Goal: Obtain resource: Obtain resource

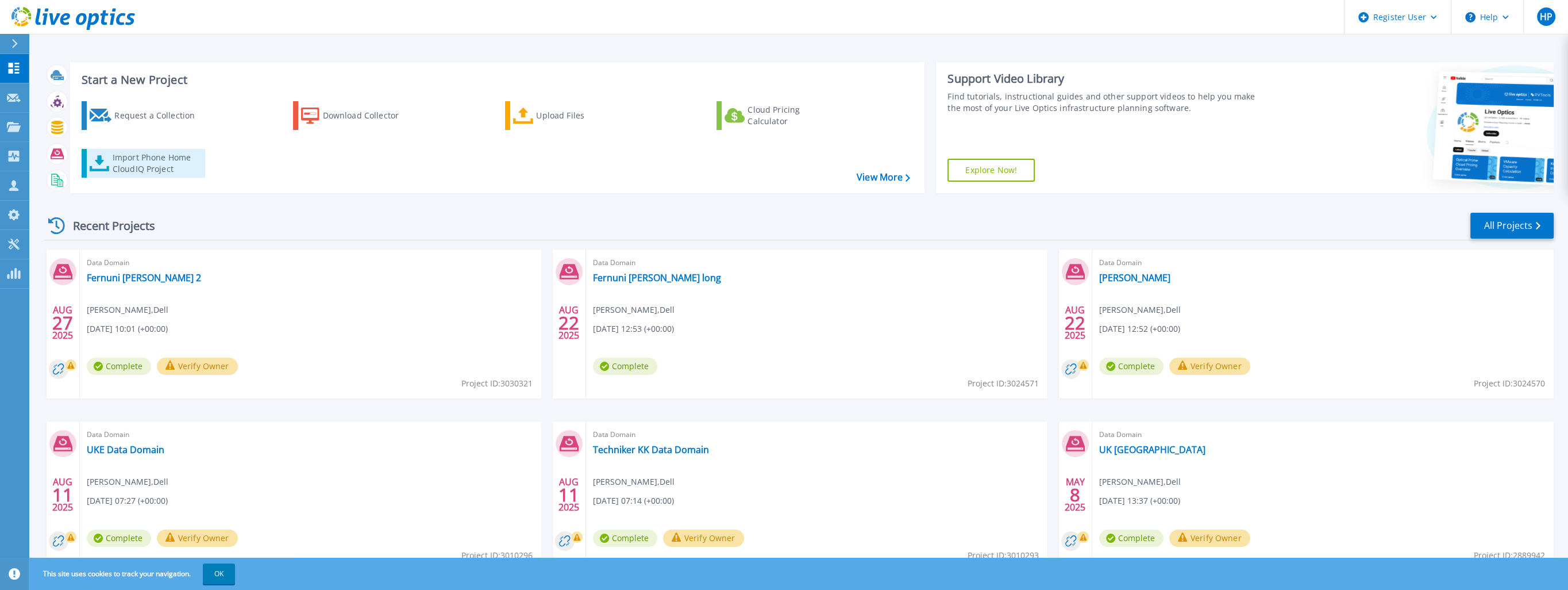
click at [146, 165] on div "Import Phone Home CloudIQ Project" at bounding box center [158, 163] width 90 height 23
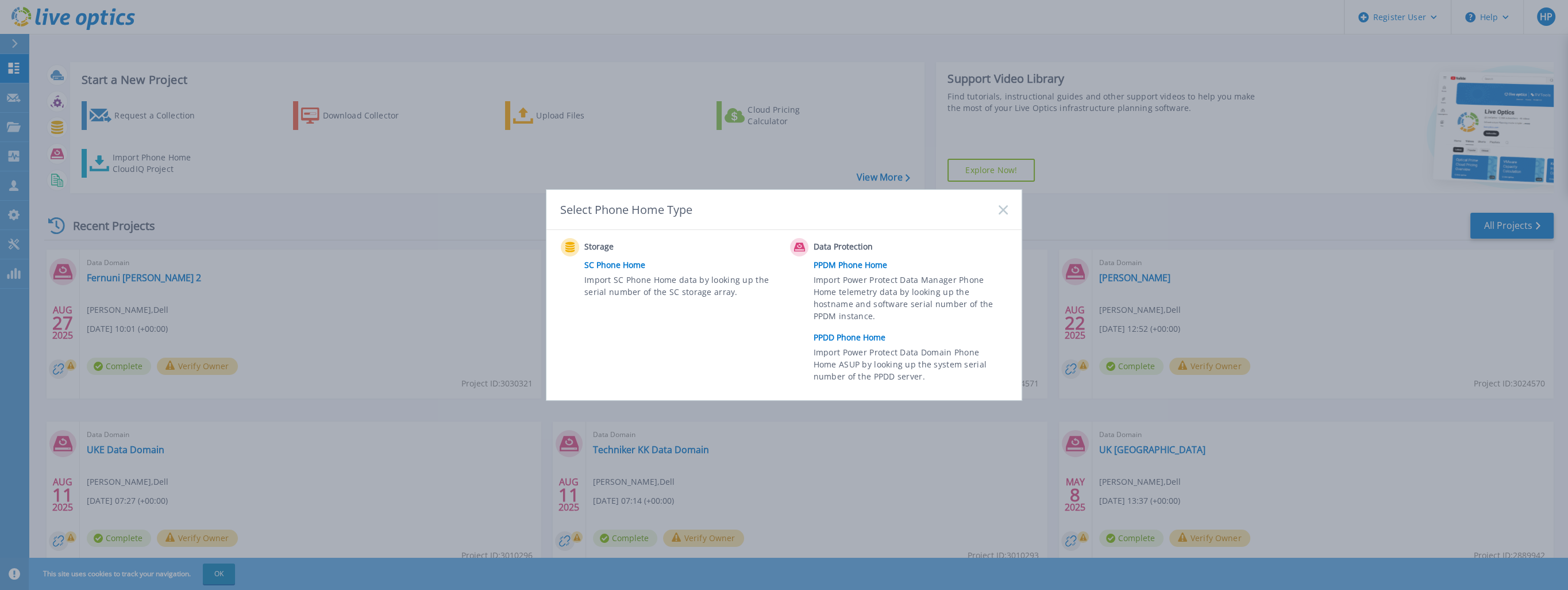
click at [874, 337] on link "PPDD Phone Home" at bounding box center [913, 337] width 200 height 17
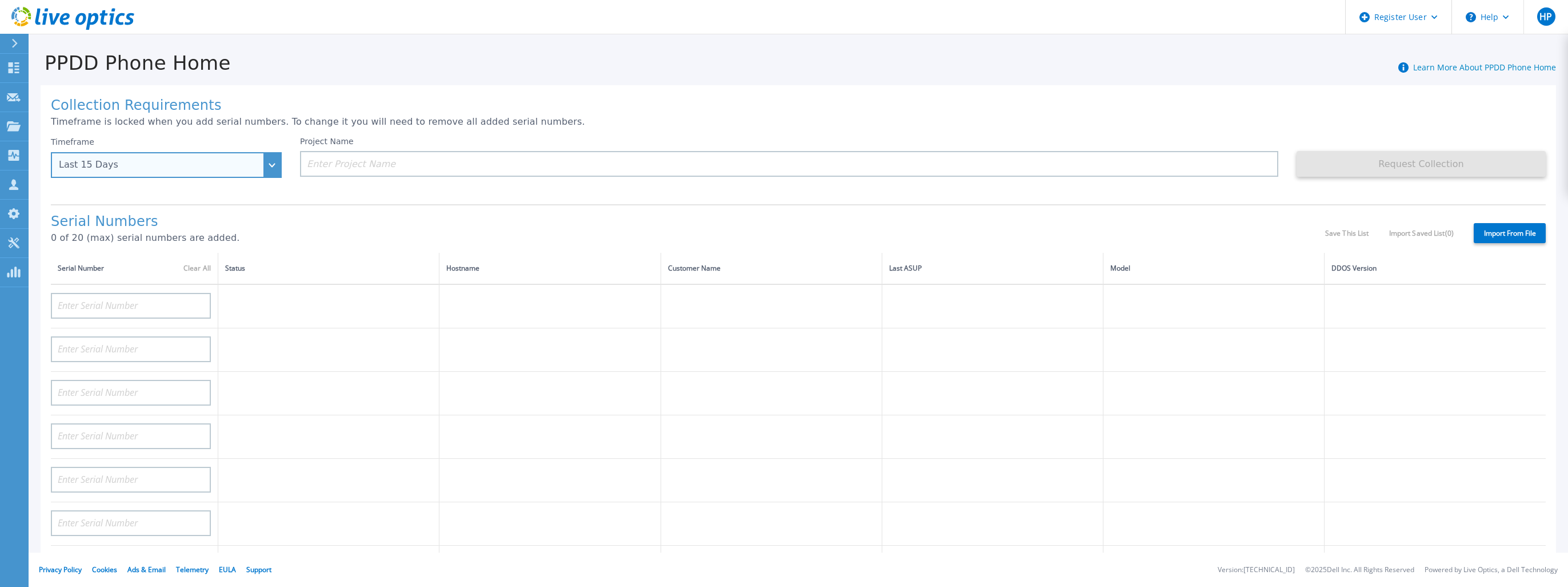
click at [272, 166] on div "Last 15 Days" at bounding box center [166, 164] width 231 height 26
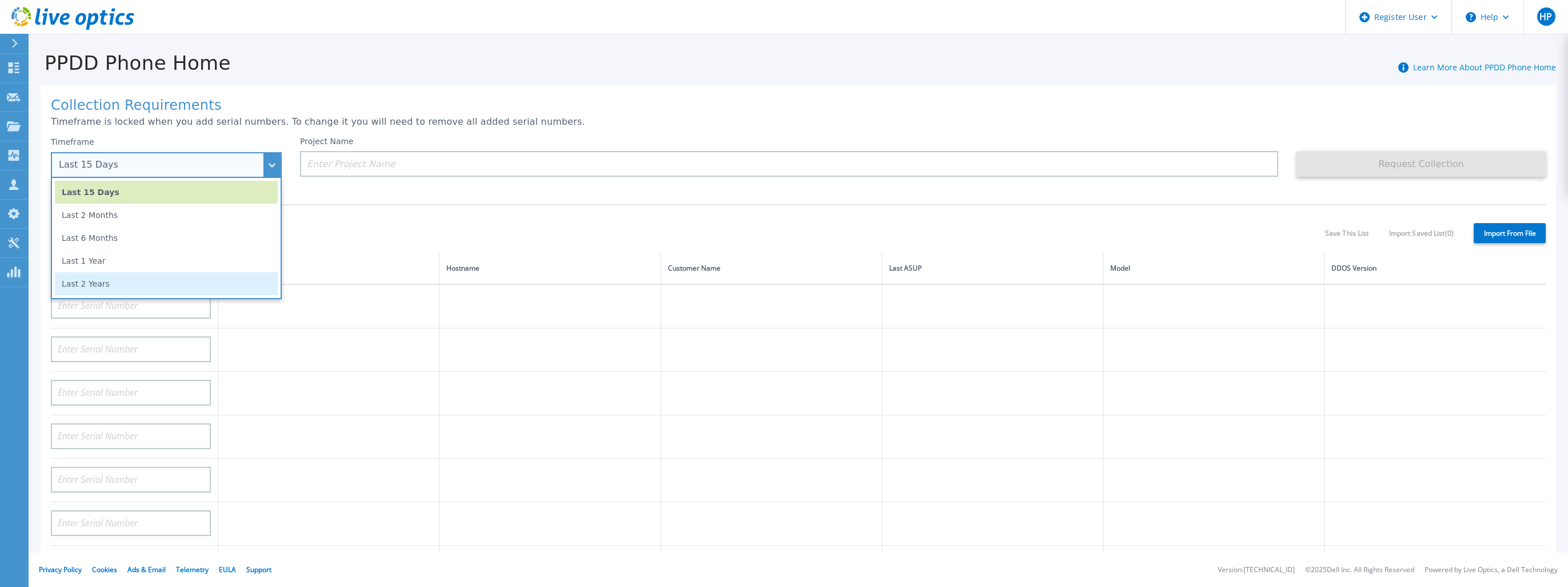
click at [187, 284] on li "Last 2 Years" at bounding box center [166, 283] width 223 height 23
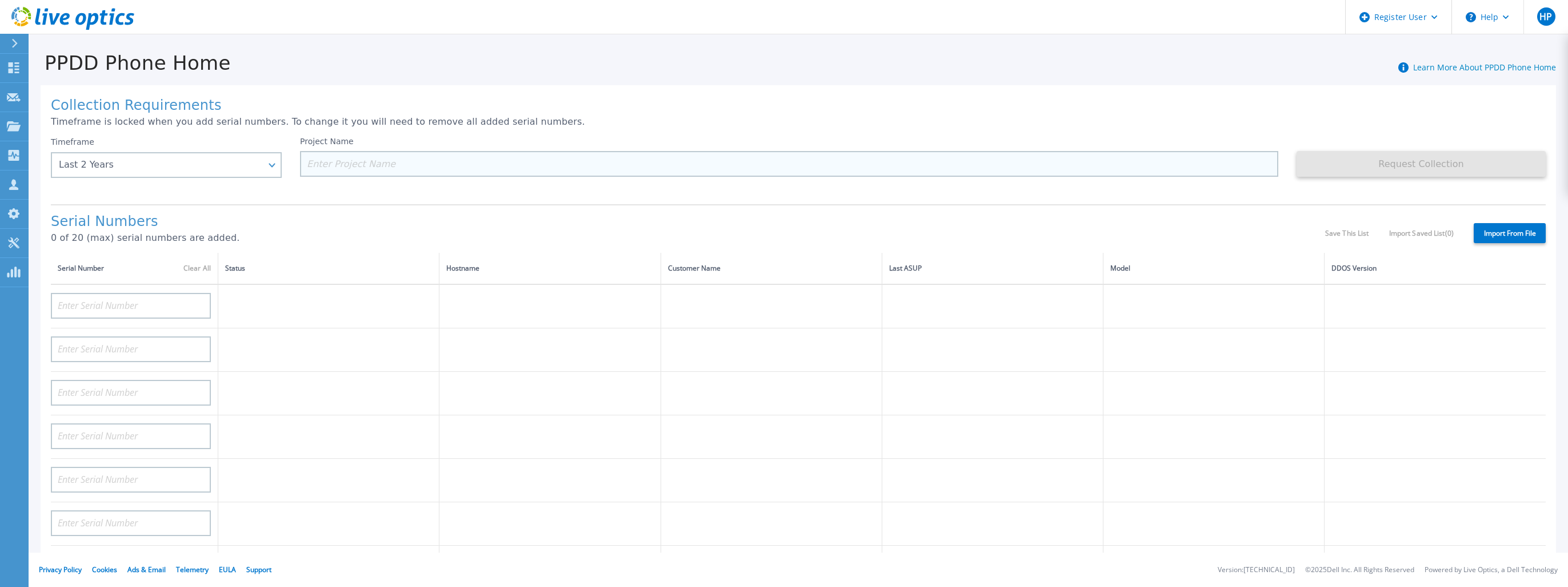
click at [365, 161] on input at bounding box center [789, 164] width 979 height 26
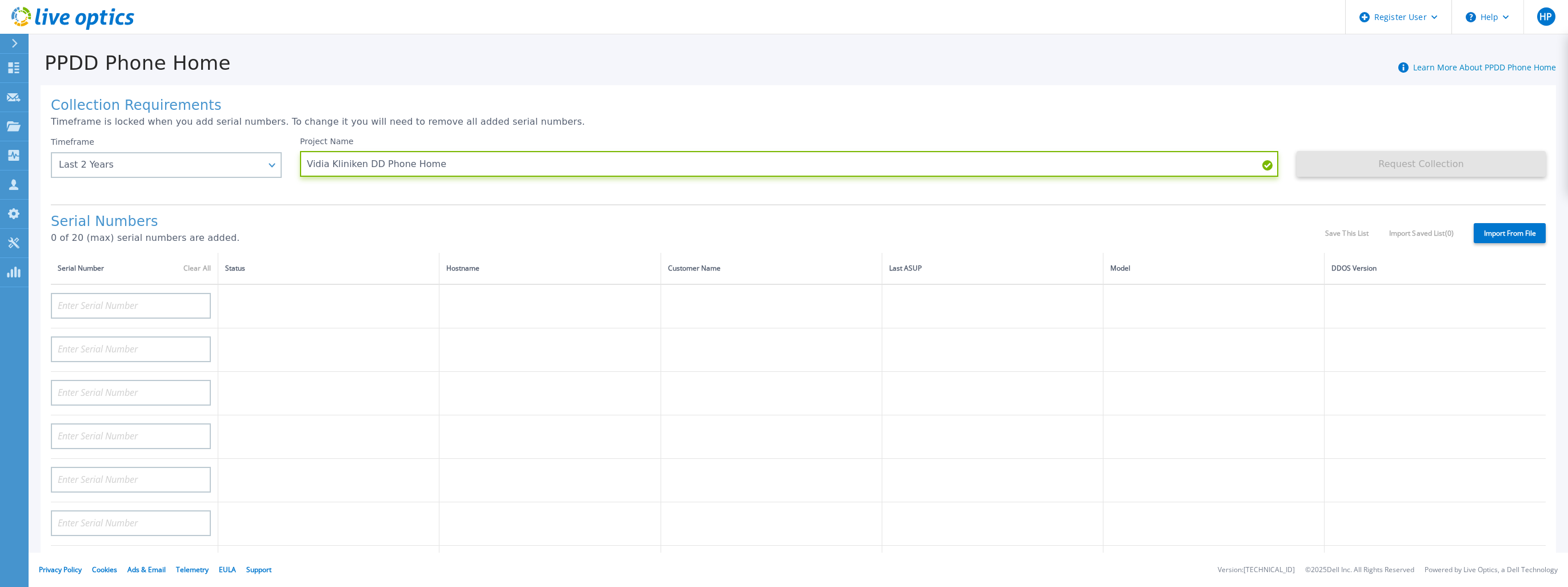
type input "Vidia Kliniken DD Phone Home"
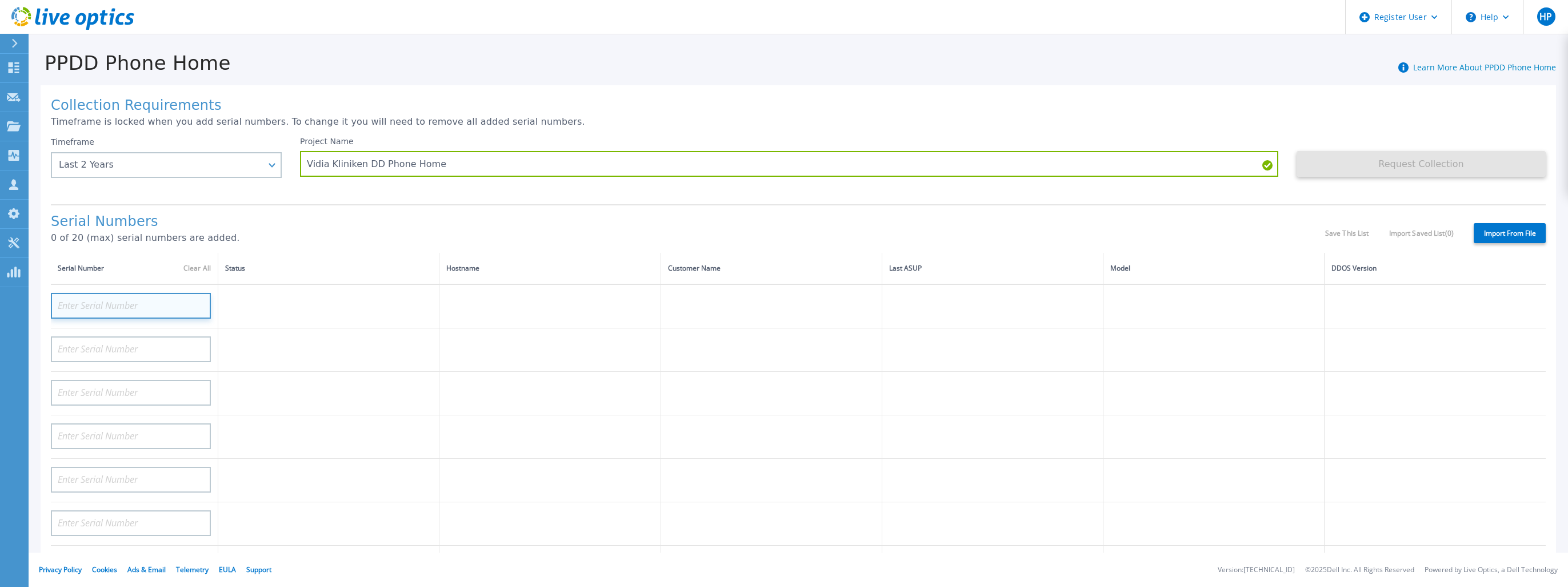
click at [105, 305] on input at bounding box center [130, 305] width 160 height 26
paste input "CKM00201201080"
type input "CKM00201201080"
click at [765, 318] on td at bounding box center [771, 306] width 221 height 44
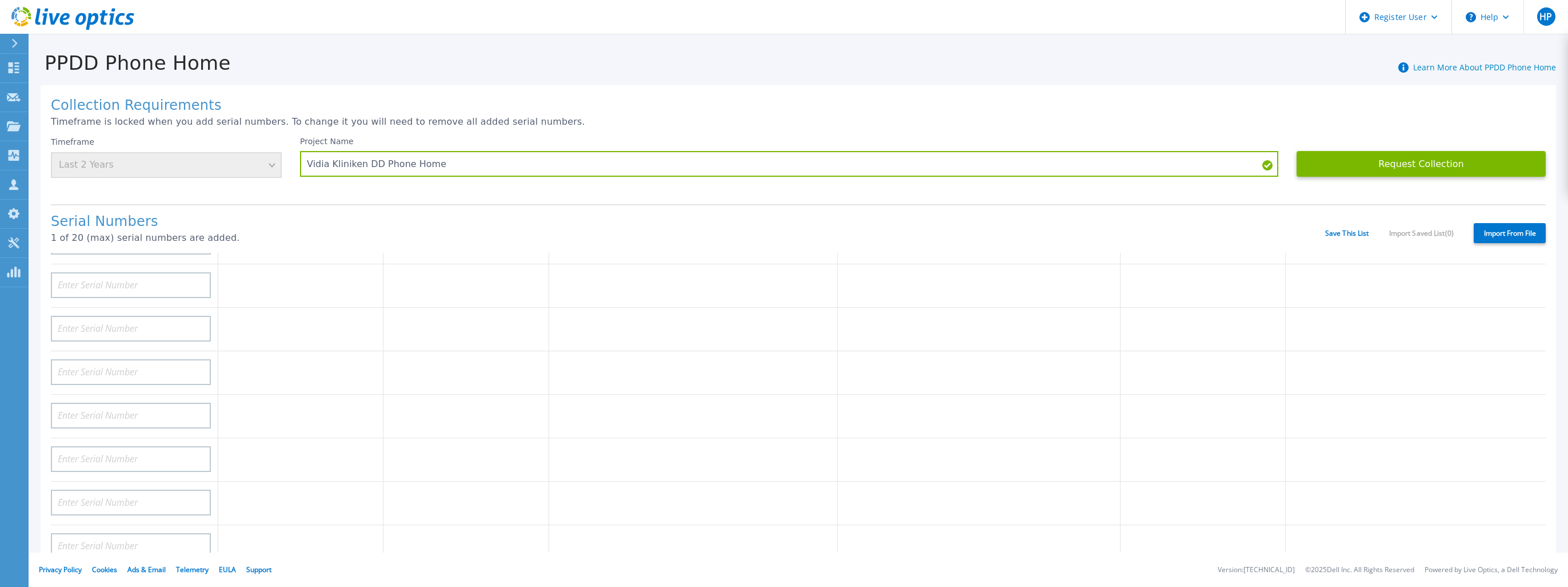
click at [1557, 194] on div "Collection Requirements Timeframe is locked when you add serial numbers. To cha…" at bounding box center [798, 398] width 1540 height 647
click at [1418, 163] on button "Request Collection" at bounding box center [1421, 164] width 249 height 26
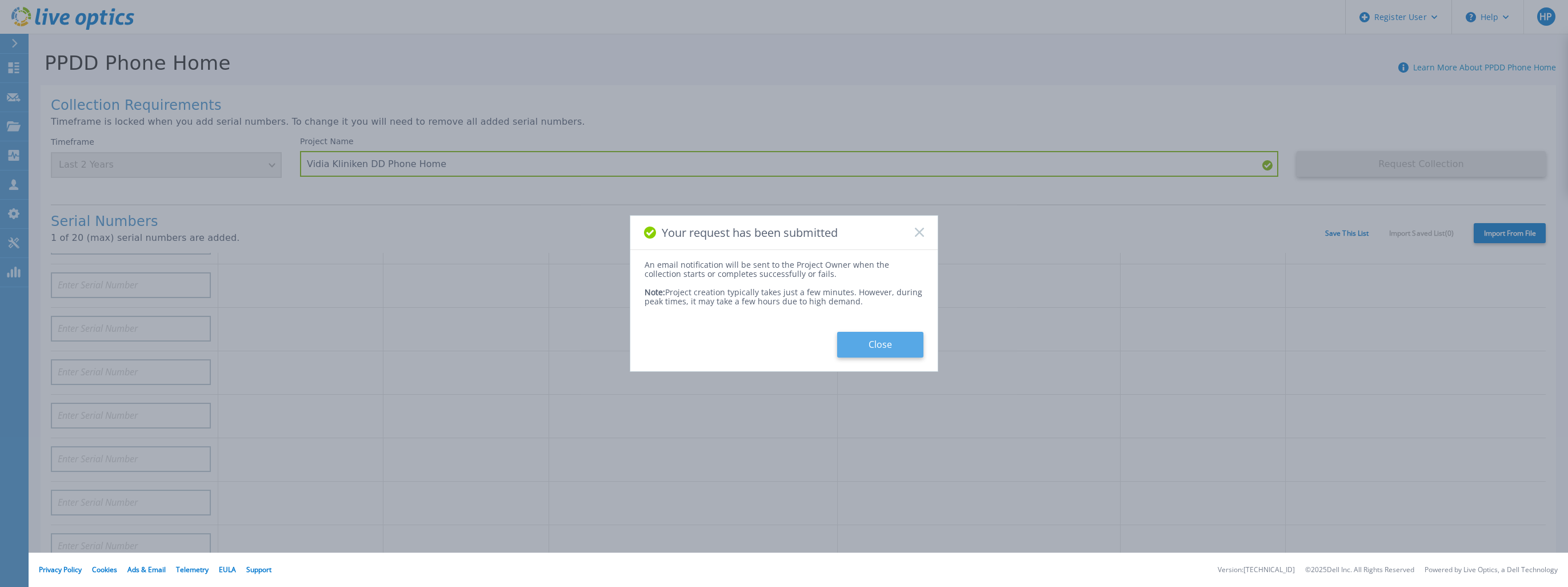
click at [865, 342] on button "Close" at bounding box center [880, 344] width 86 height 26
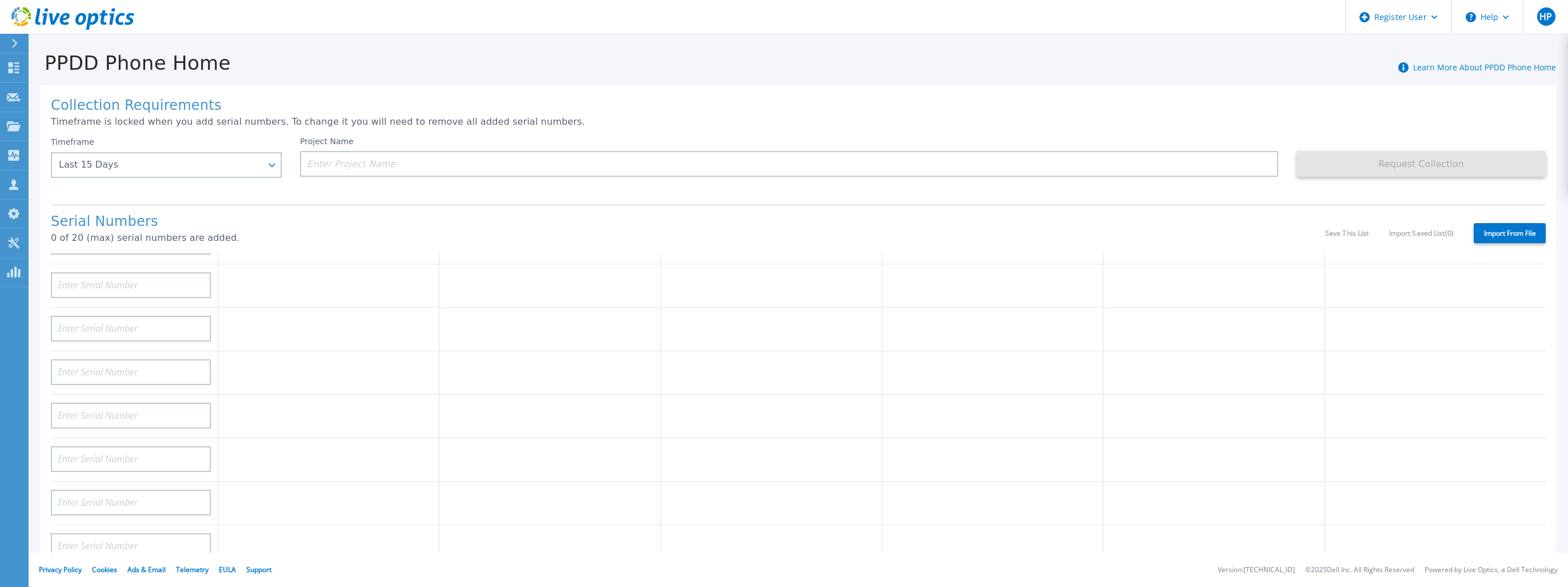
click at [17, 44] on icon at bounding box center [14, 43] width 6 height 9
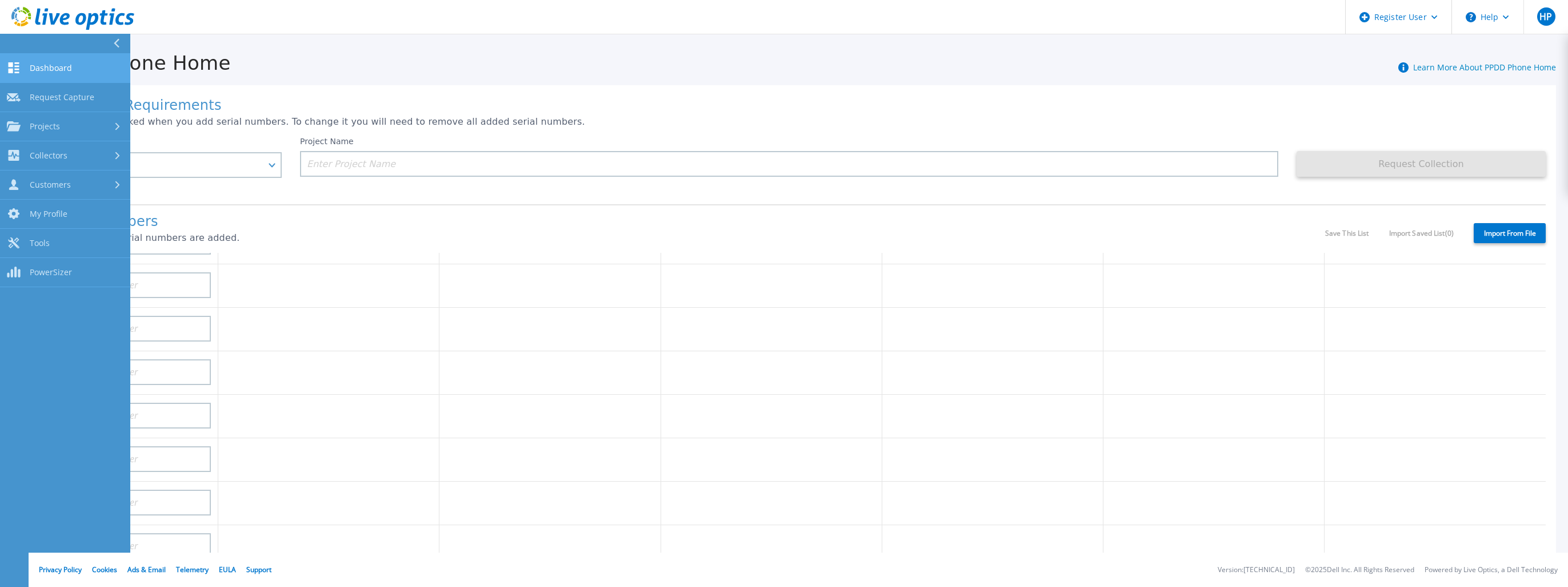
click at [57, 65] on span "Dashboard" at bounding box center [51, 68] width 42 height 10
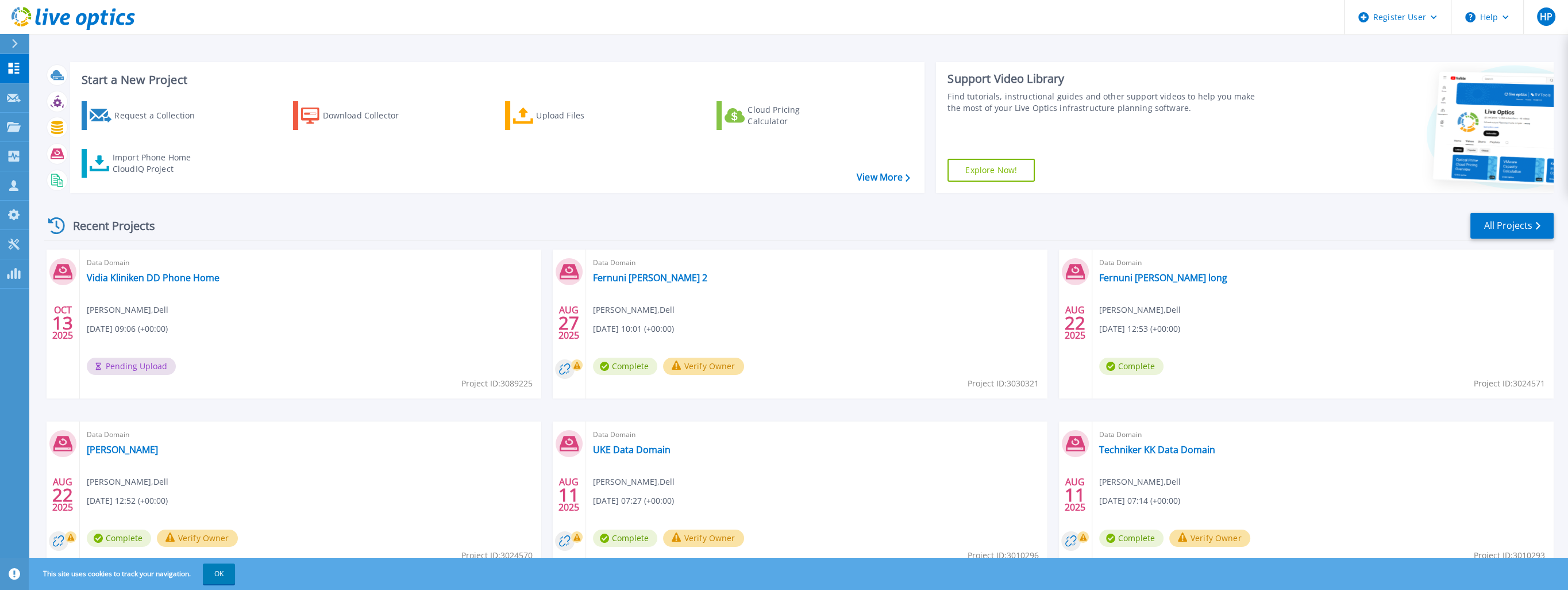
click at [312, 211] on div "Recent Projects All Projects OCT 13 2025 Data Domain Vidia Kliniken DD Phone Ho…" at bounding box center [798, 402] width 1509 height 400
click at [53, 66] on p "Dashboard" at bounding box center [51, 68] width 43 height 30
click at [148, 277] on link "Vidia Kliniken DD Phone Home" at bounding box center [153, 278] width 132 height 11
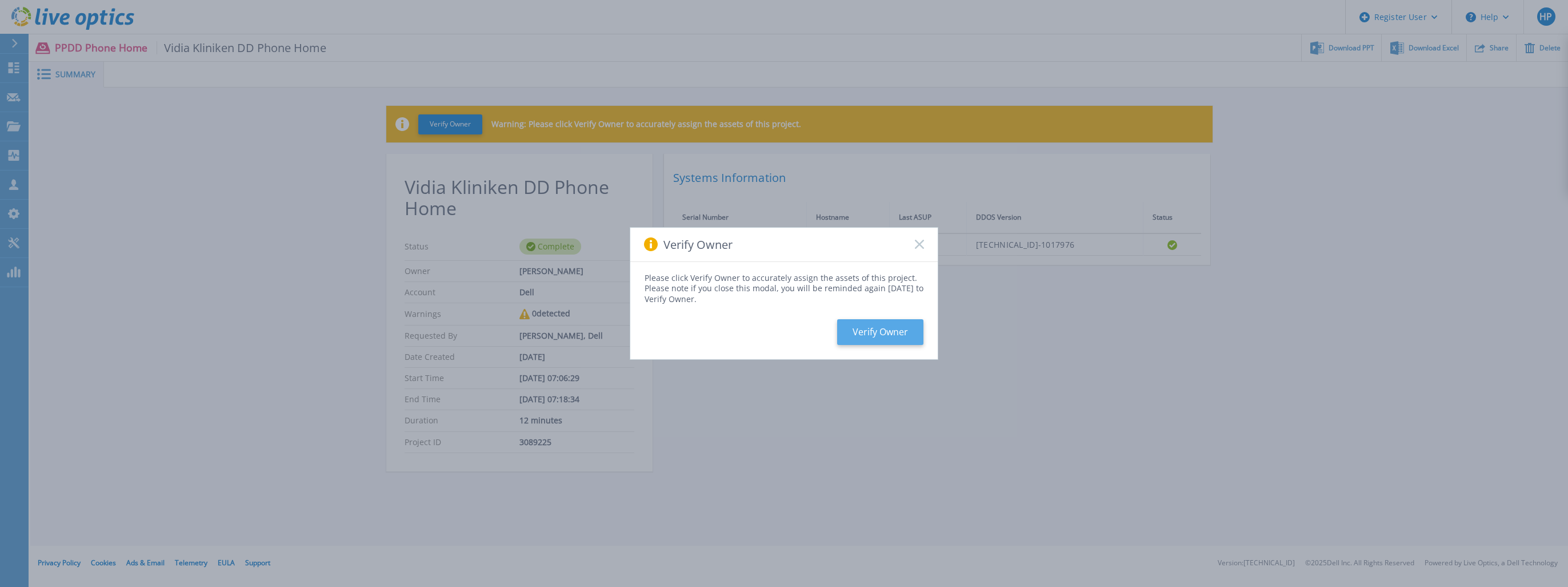
click at [898, 328] on button "Verify Owner" at bounding box center [880, 332] width 86 height 26
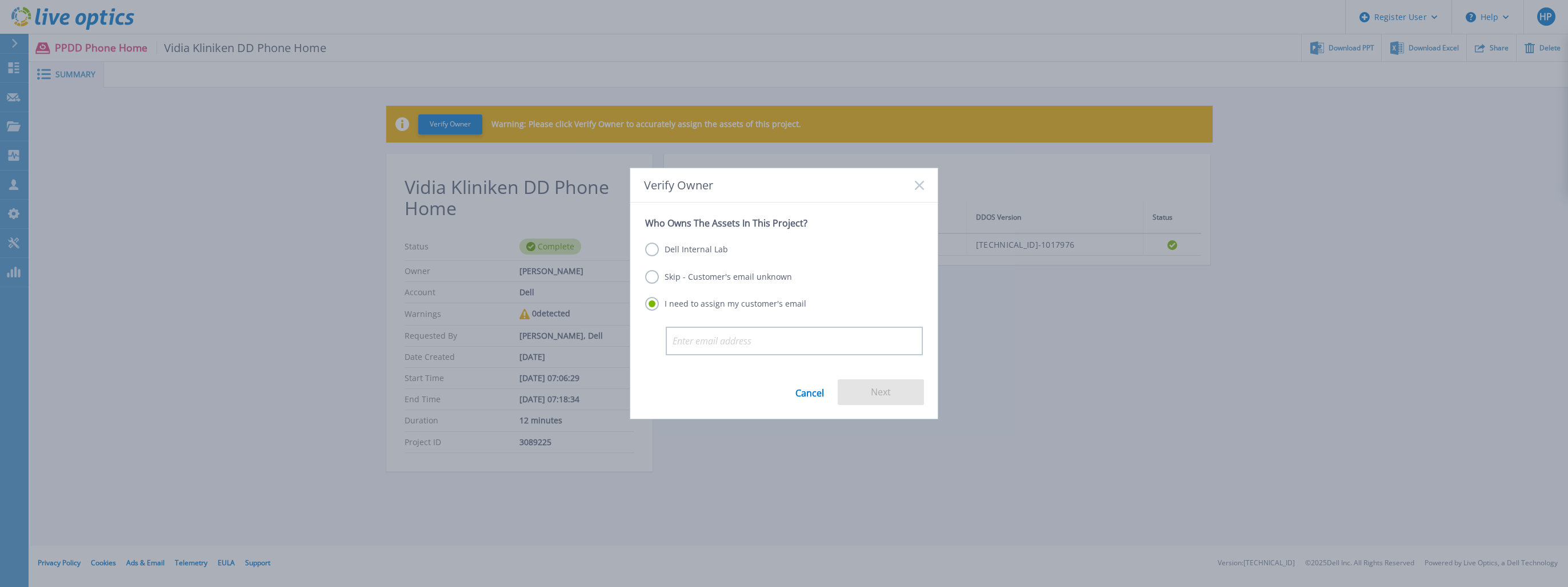
click at [811, 390] on link "Cancel" at bounding box center [809, 391] width 28 height 26
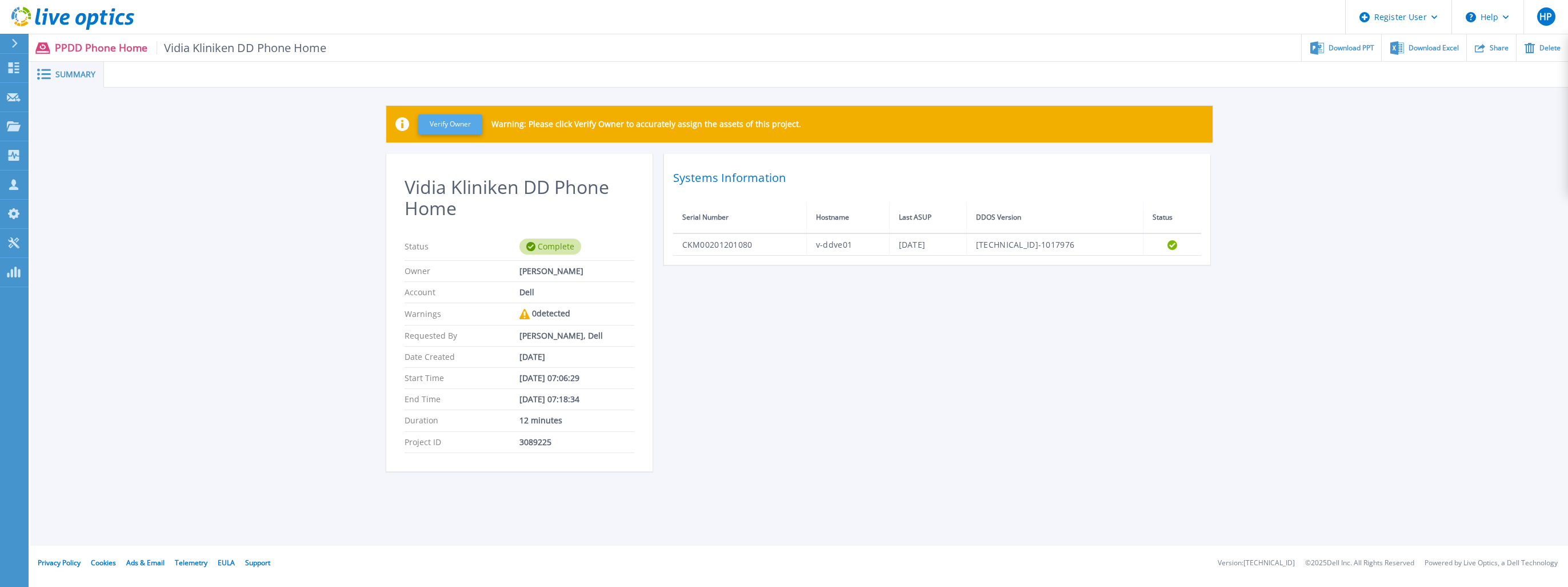
click at [452, 122] on button "Verify Owner" at bounding box center [450, 124] width 64 height 20
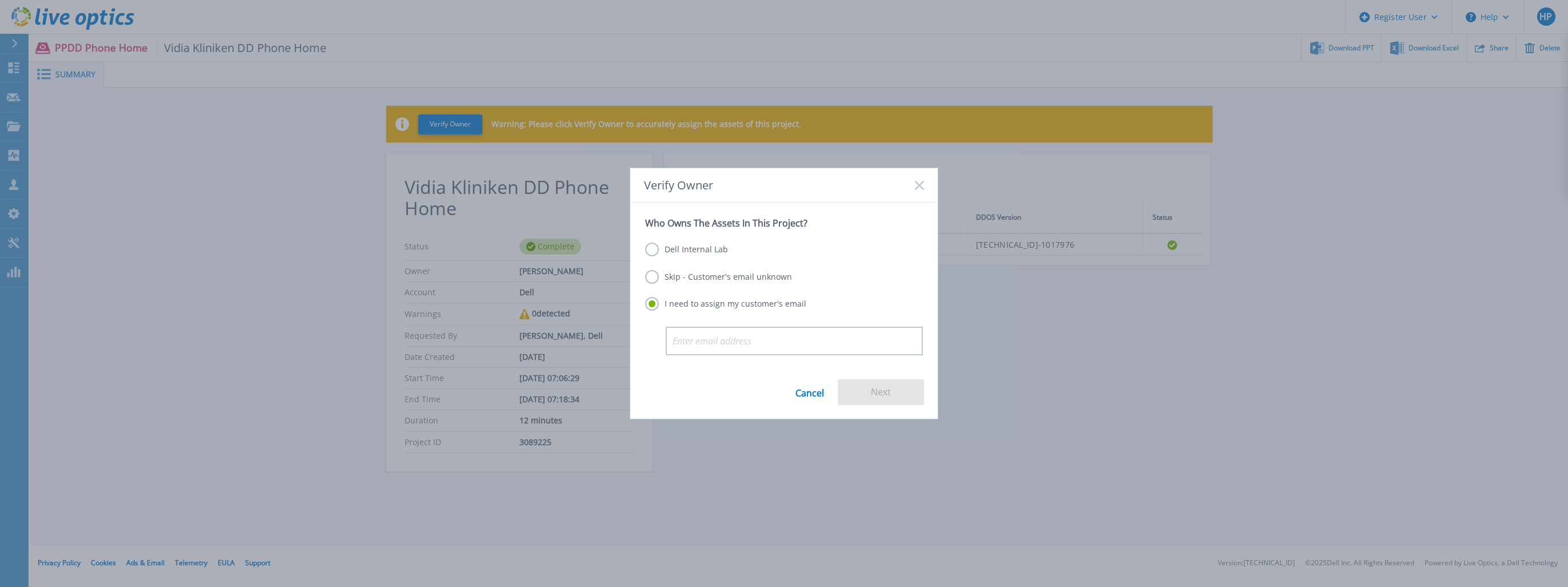
click at [712, 278] on label "Skip - Customer's email unknown" at bounding box center [718, 277] width 147 height 14
click at [0, 0] on input "Skip - Customer's email unknown" at bounding box center [0, 0] width 0 height 0
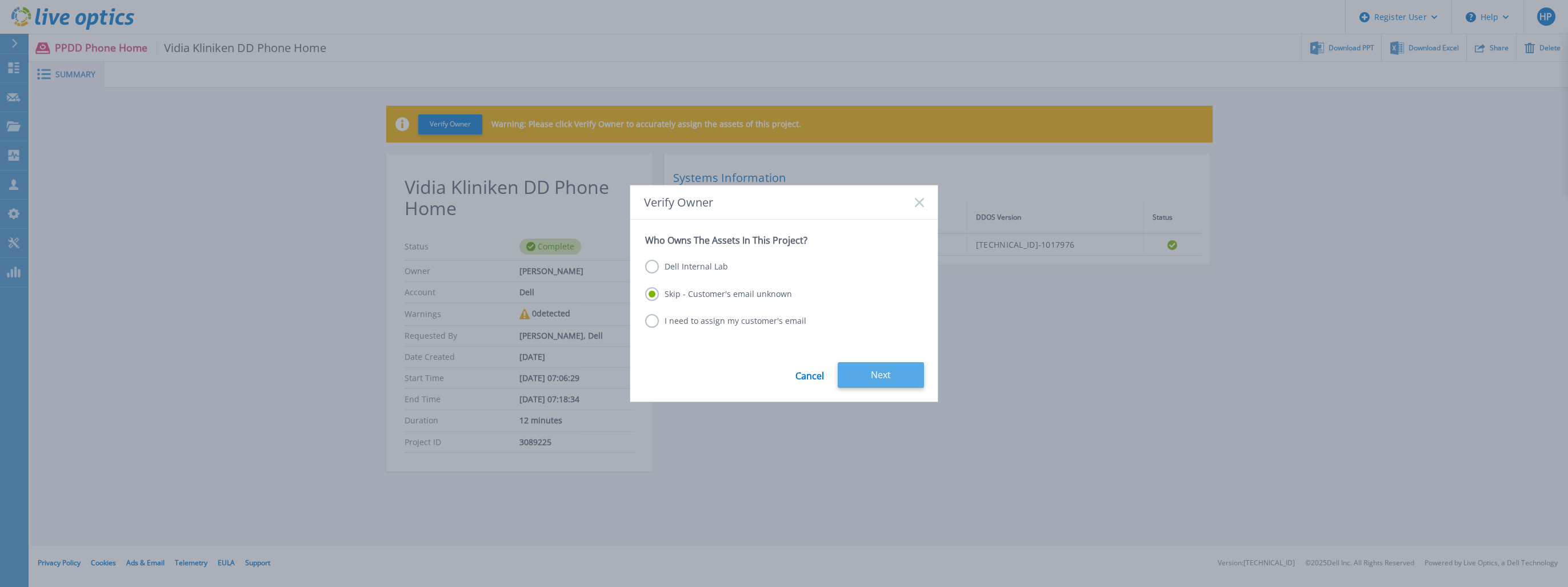
click at [872, 370] on button "Next" at bounding box center [881, 375] width 86 height 26
click at [872, 370] on div "Verify Owner Who Owns The Assets In This Project? Dell Internal Lab Skip - Cust…" at bounding box center [784, 294] width 1568 height 587
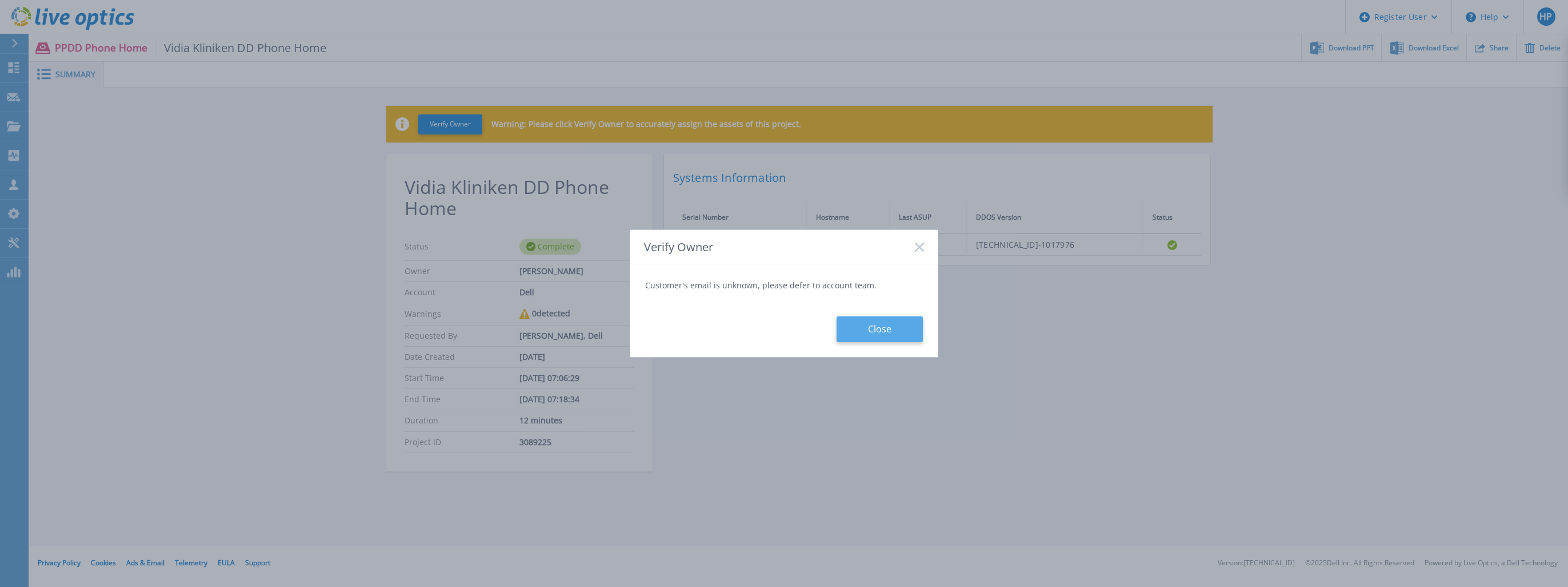
click at [912, 330] on button "Close" at bounding box center [879, 329] width 86 height 26
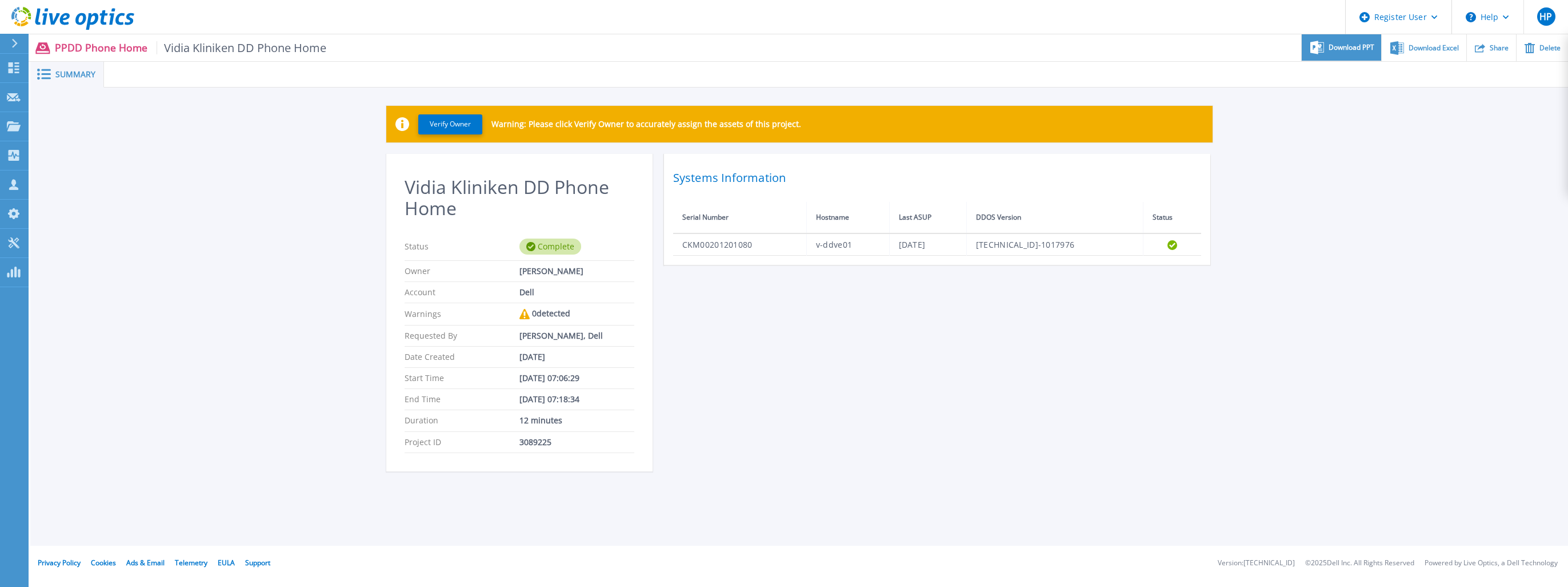
click at [1335, 49] on span "Download PPT" at bounding box center [1352, 47] width 46 height 7
